Goal: Information Seeking & Learning: Learn about a topic

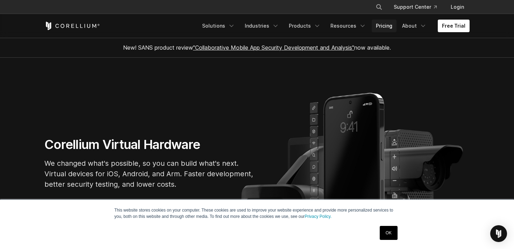
click at [383, 24] on link "Pricing" at bounding box center [384, 26] width 25 height 13
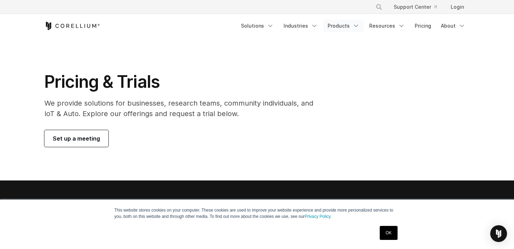
click at [345, 28] on link "Products" at bounding box center [343, 26] width 40 height 13
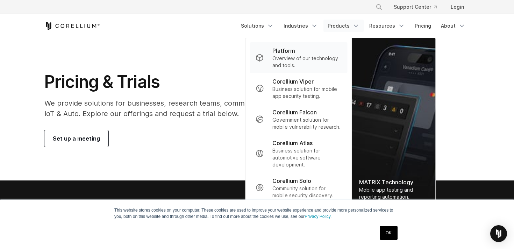
click at [292, 54] on p "Platform" at bounding box center [283, 51] width 23 height 8
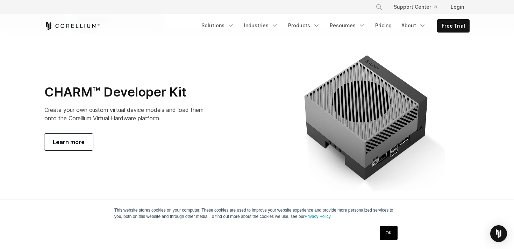
scroll to position [2487, 0]
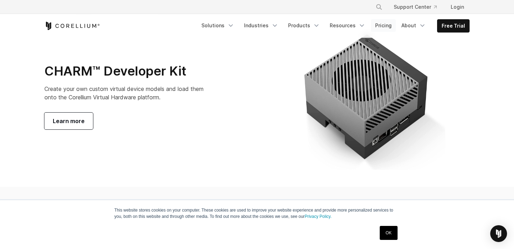
click at [384, 26] on link "Pricing" at bounding box center [383, 25] width 25 height 13
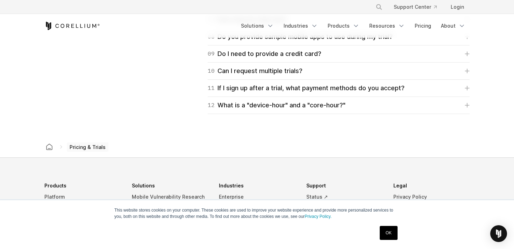
scroll to position [1144, 0]
